Goal: Information Seeking & Learning: Learn about a topic

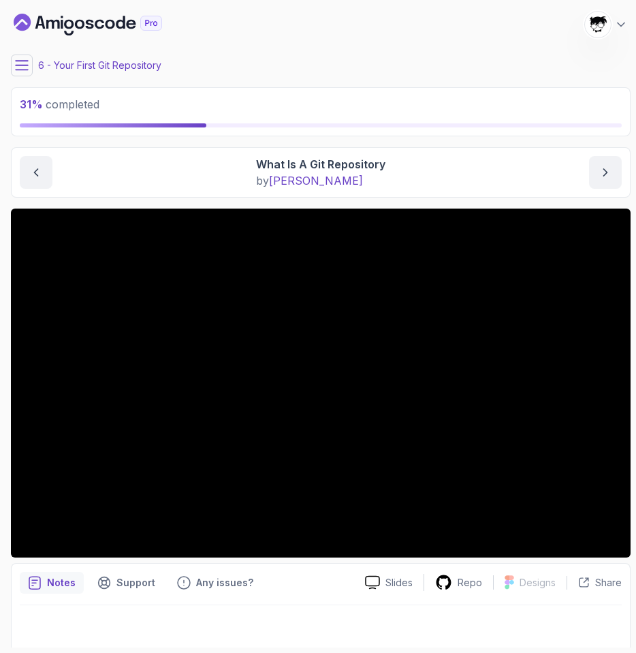
click at [27, 68] on icon at bounding box center [22, 66] width 14 height 14
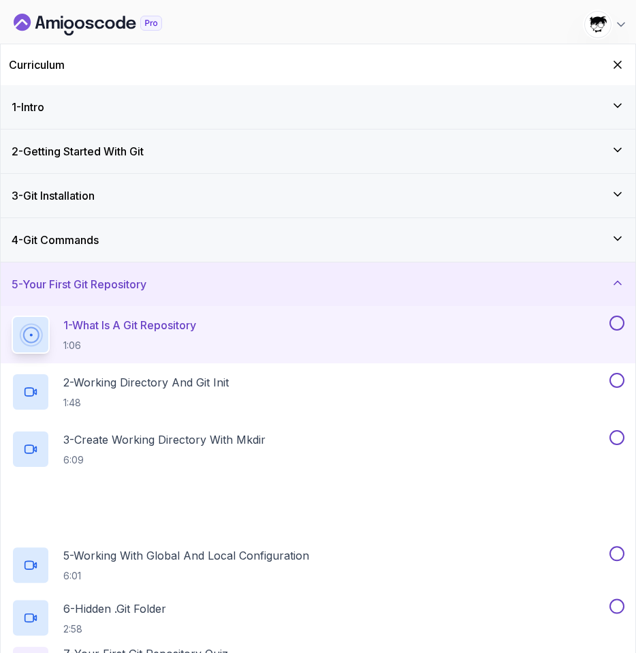
click at [108, 122] on div "1 - Intro" at bounding box center [318, 107] width 635 height 44
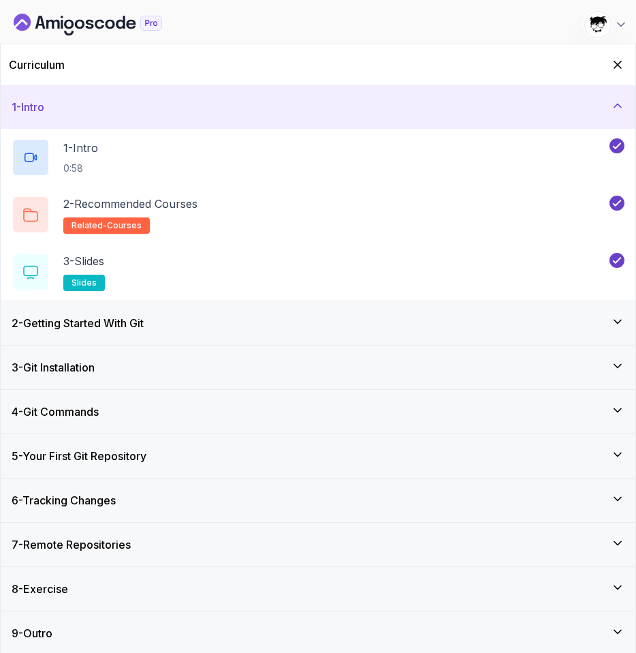
click at [137, 324] on h3 "2 - Getting Started With Git" at bounding box center [78, 323] width 132 height 16
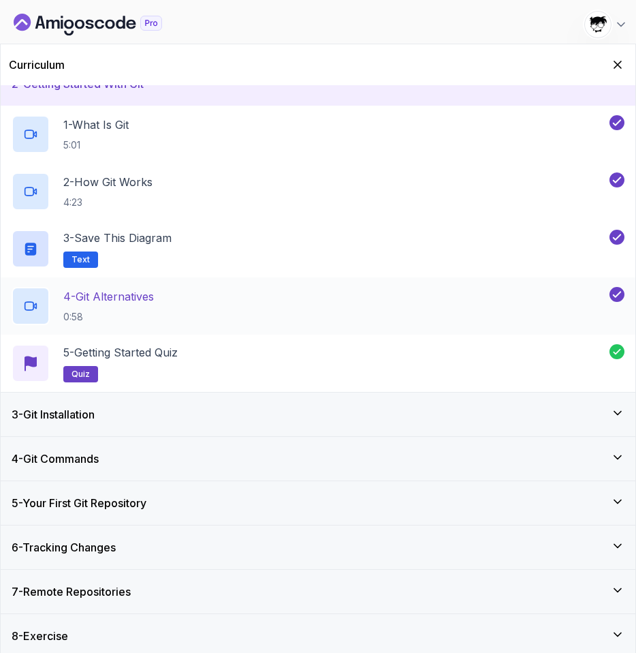
scroll to position [69, 0]
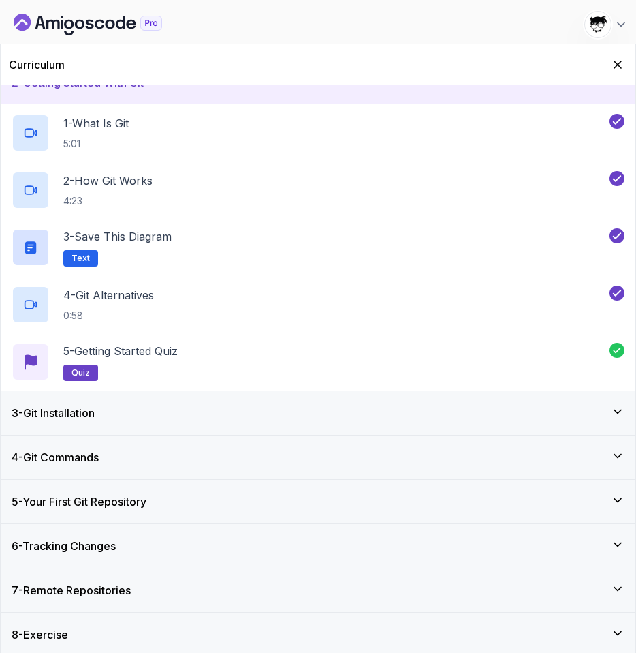
click at [134, 398] on div "3 - Git Installation" at bounding box center [318, 413] width 635 height 44
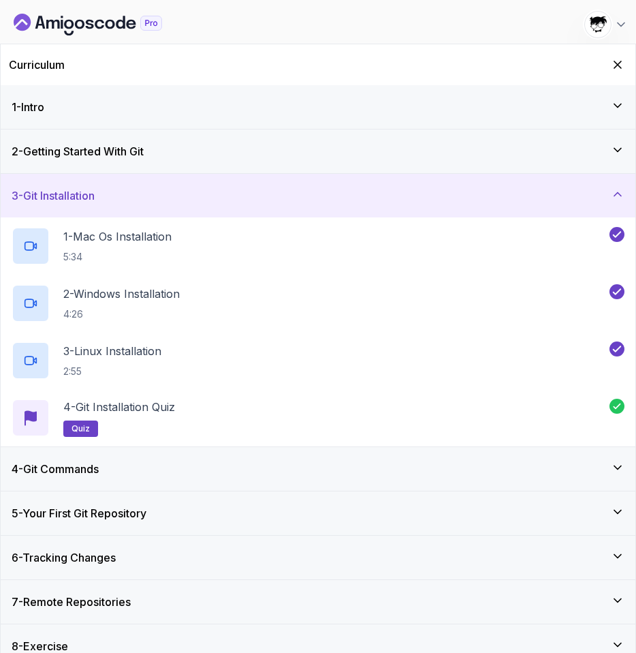
scroll to position [16, 0]
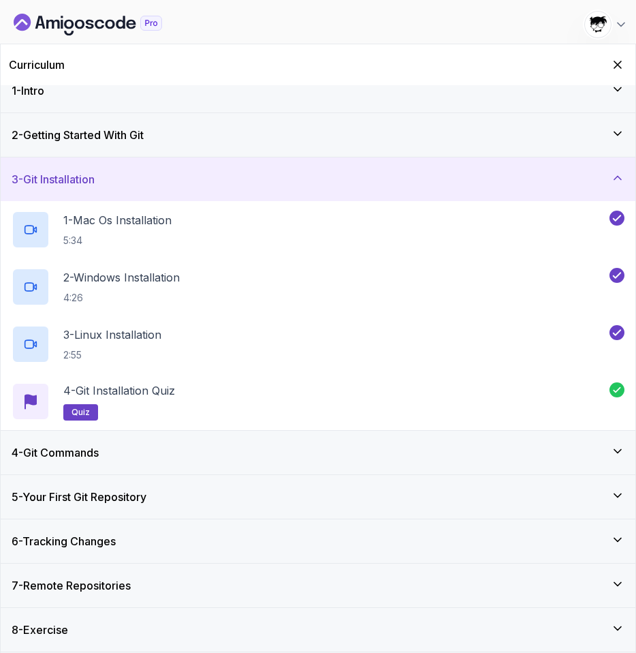
click at [124, 443] on div "4 - Git Commands" at bounding box center [318, 453] width 635 height 44
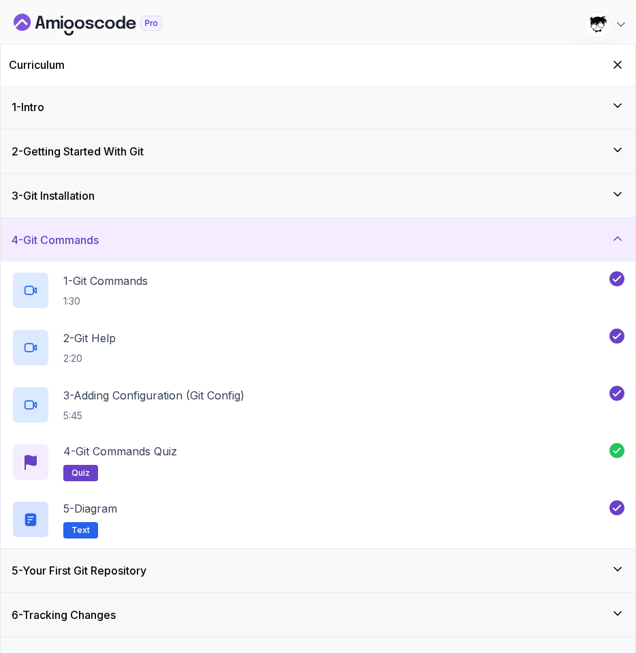
scroll to position [74, 0]
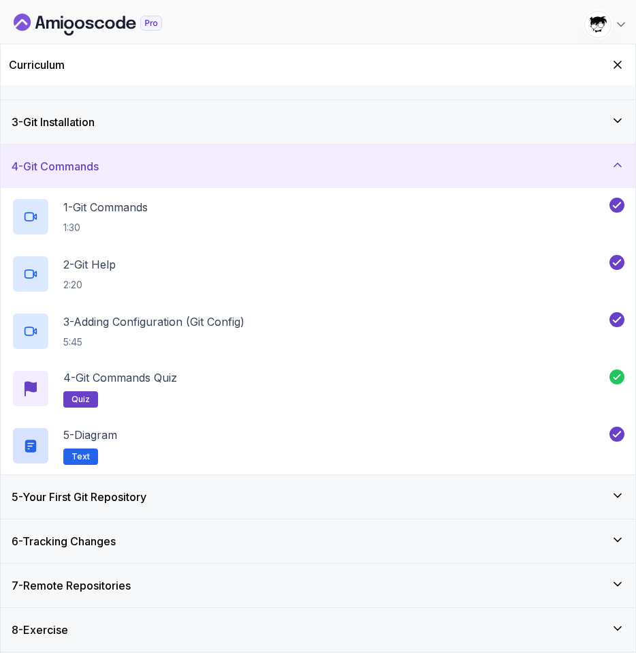
click at [125, 488] on h3 "5 - Your First Git Repository" at bounding box center [79, 496] width 135 height 16
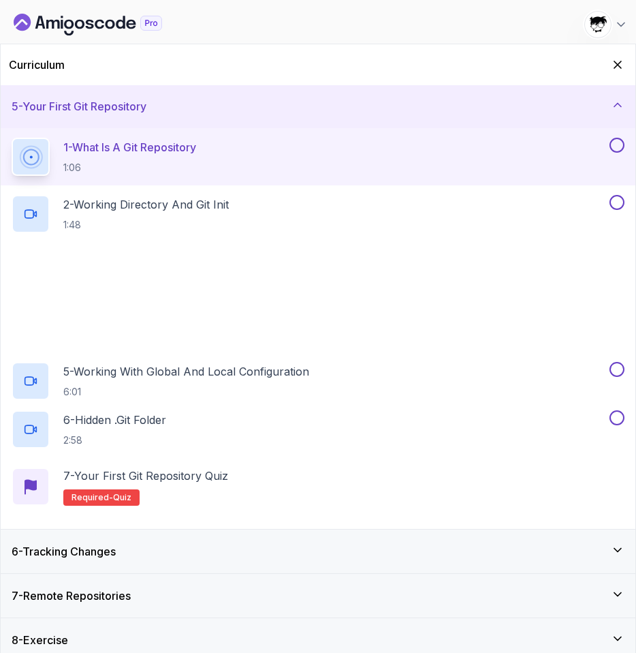
scroll to position [188, 0]
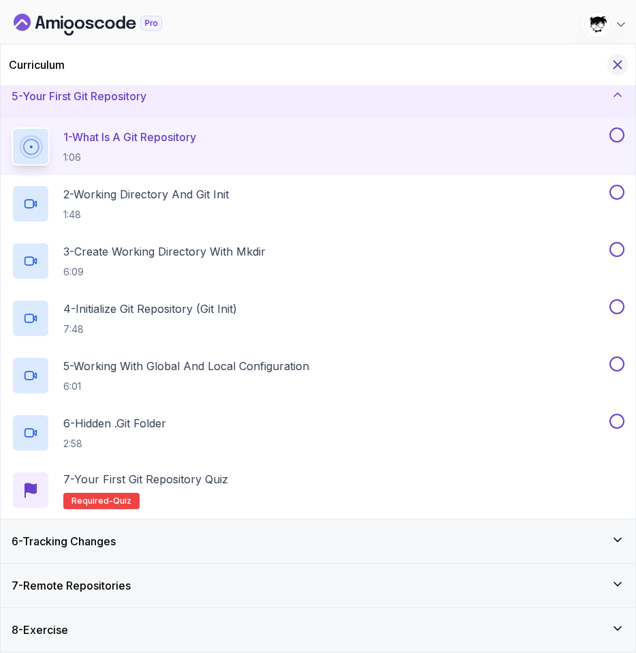
click at [622, 69] on icon "Hide Curriculum for mobile" at bounding box center [617, 64] width 15 height 15
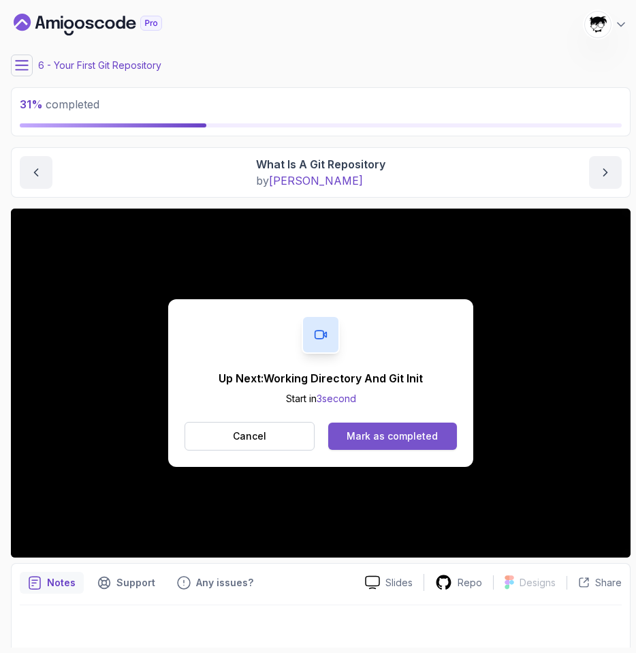
click at [400, 441] on div "Mark as completed" at bounding box center [392, 436] width 91 height 14
click at [382, 437] on div "Mark as completed" at bounding box center [392, 436] width 91 height 14
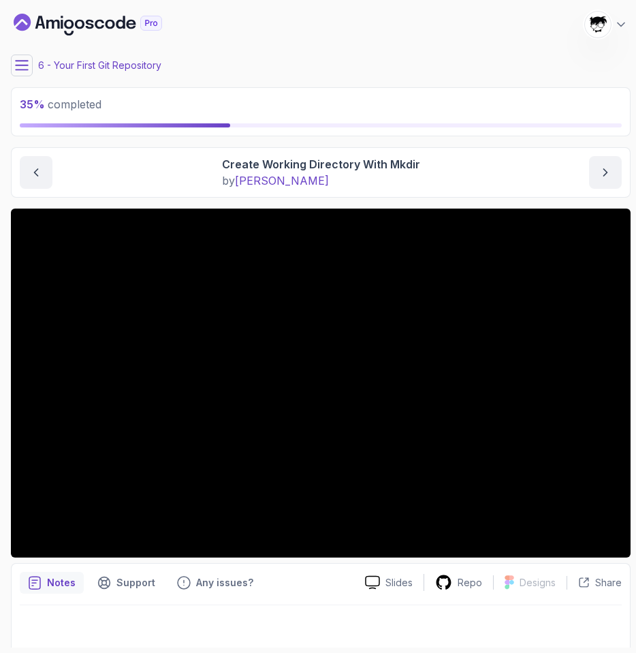
click at [18, 57] on button at bounding box center [22, 66] width 22 height 22
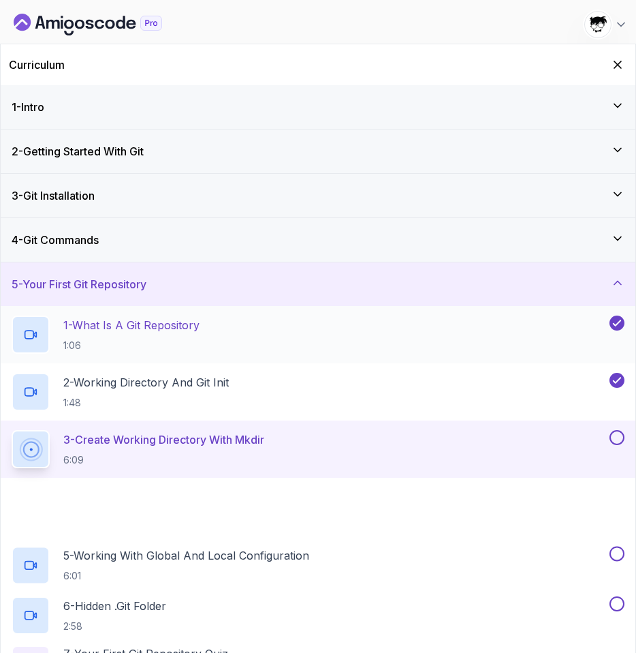
scroll to position [188, 0]
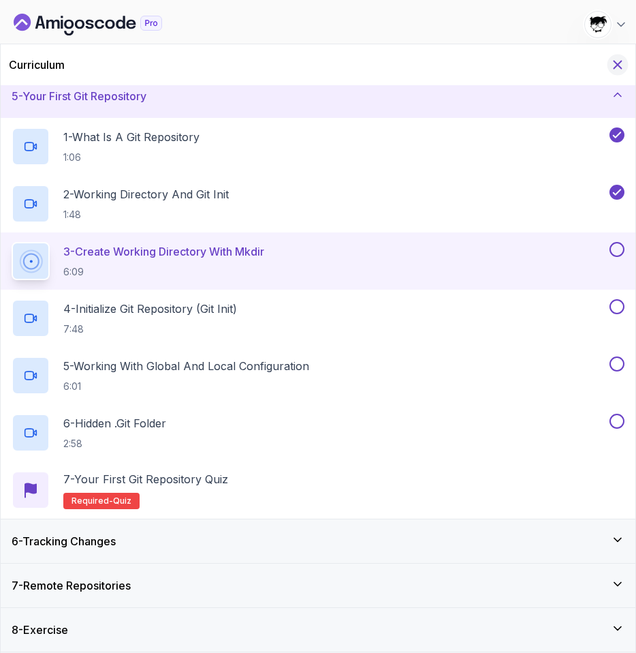
click at [618, 60] on icon "Hide Curriculum for mobile" at bounding box center [617, 64] width 15 height 15
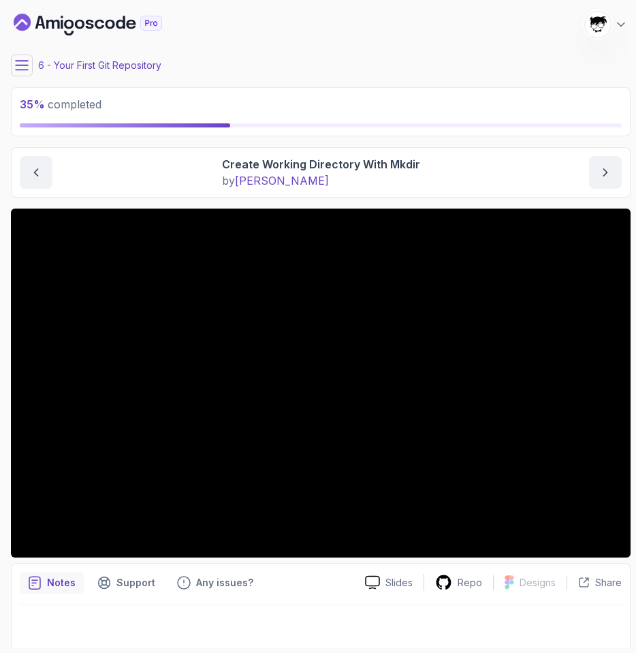
click at [11, 63] on button at bounding box center [22, 66] width 22 height 22
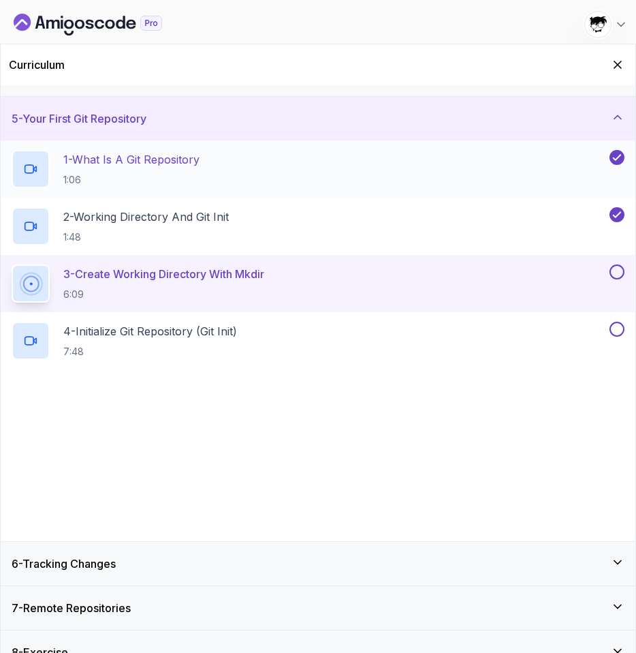
scroll to position [174, 0]
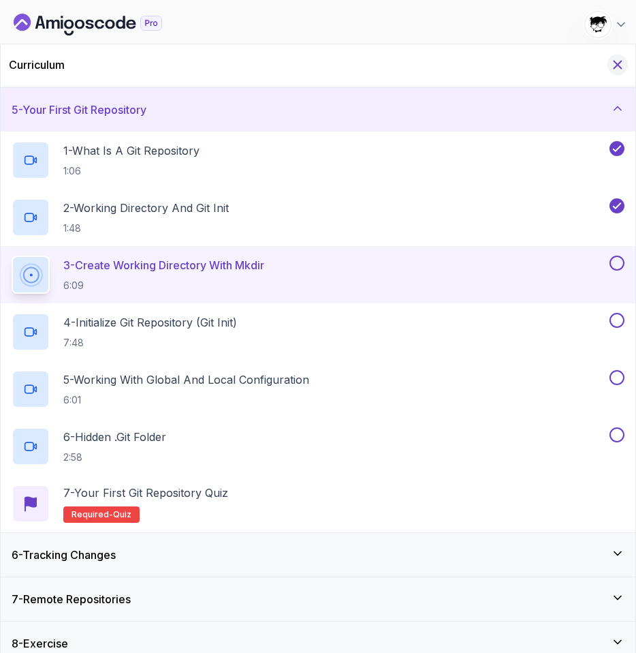
click at [621, 64] on icon "Hide Curriculum for mobile" at bounding box center [617, 64] width 15 height 15
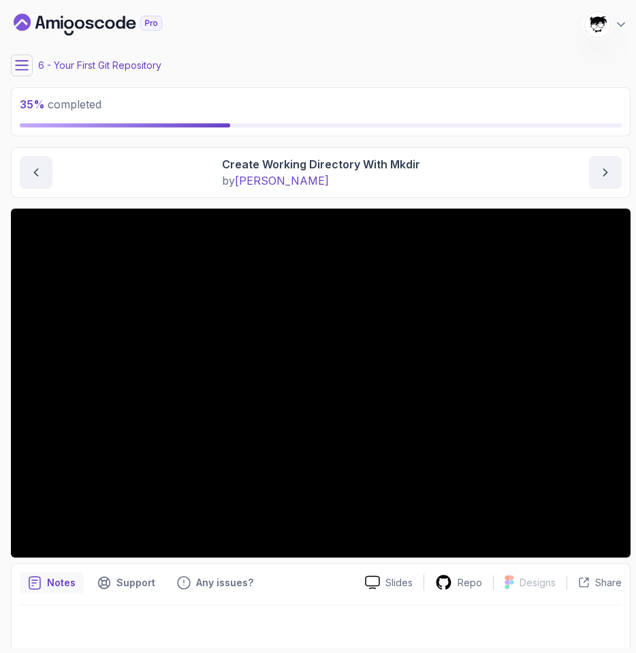
scroll to position [1, 0]
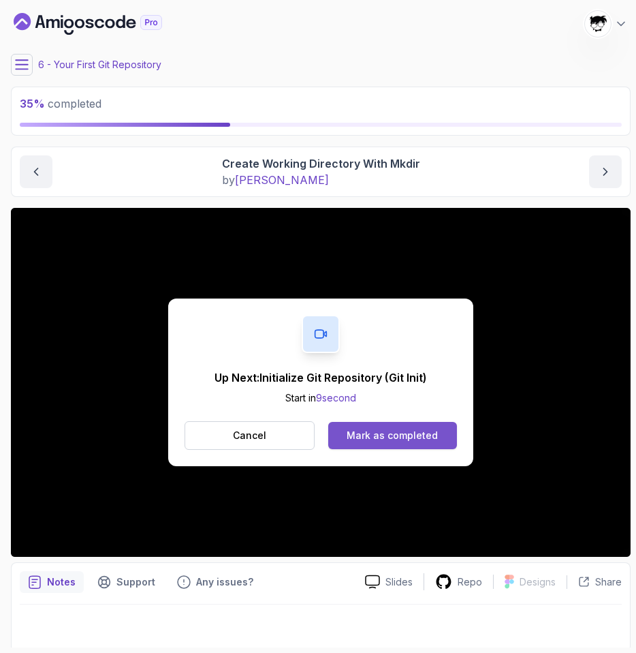
click at [369, 424] on button "Mark as completed" at bounding box center [392, 435] width 129 height 27
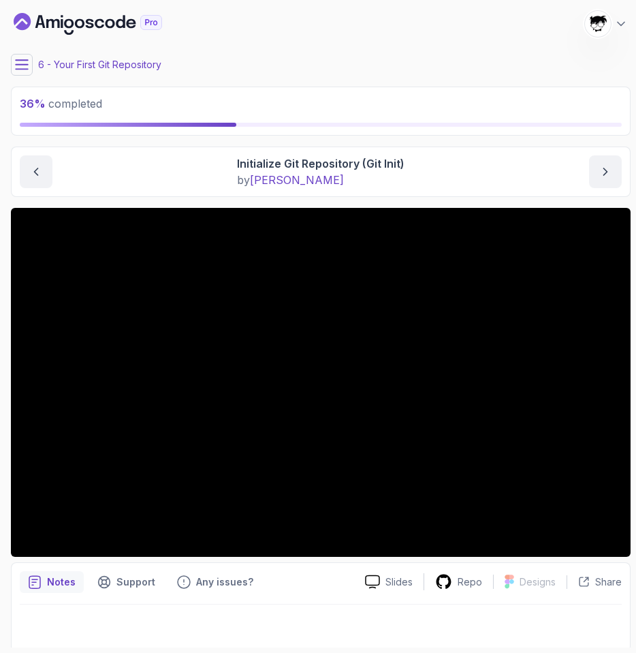
click at [29, 69] on button at bounding box center [22, 65] width 22 height 22
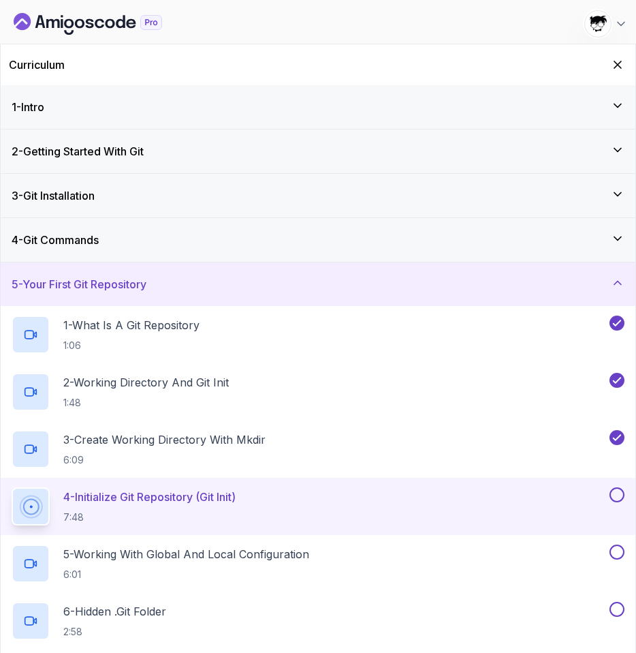
click at [623, 48] on div "Curriculum" at bounding box center [318, 64] width 635 height 41
click at [620, 64] on icon "Hide Curriculum for mobile" at bounding box center [617, 64] width 15 height 15
